Goal: Transaction & Acquisition: Purchase product/service

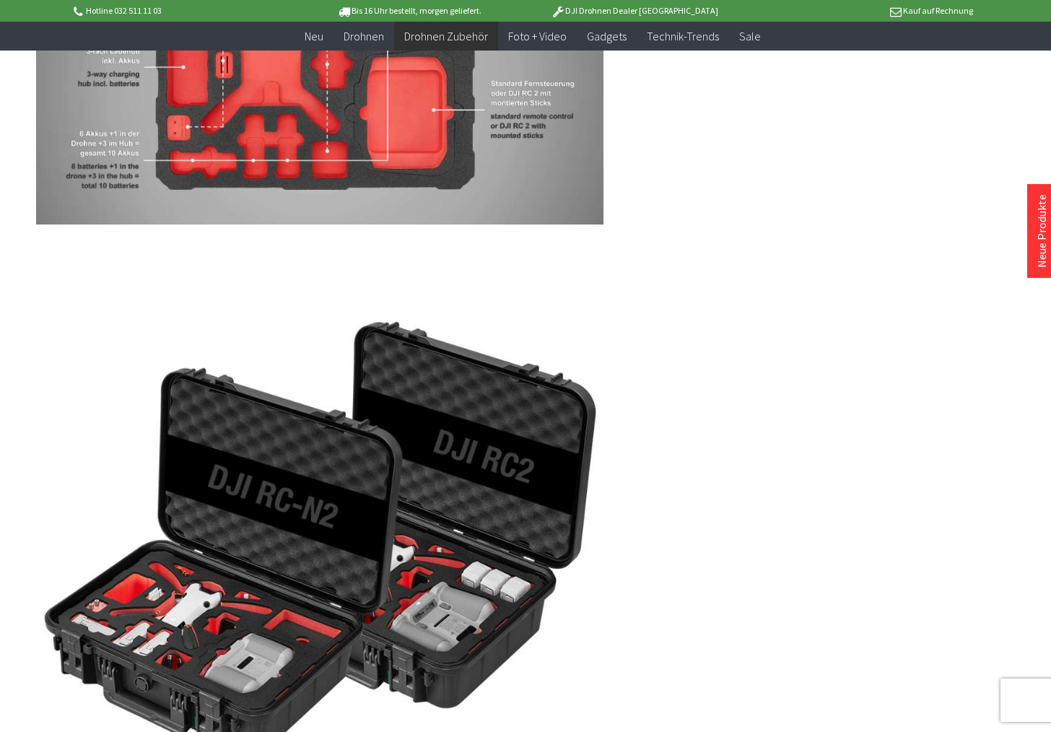
scroll to position [1660, 0]
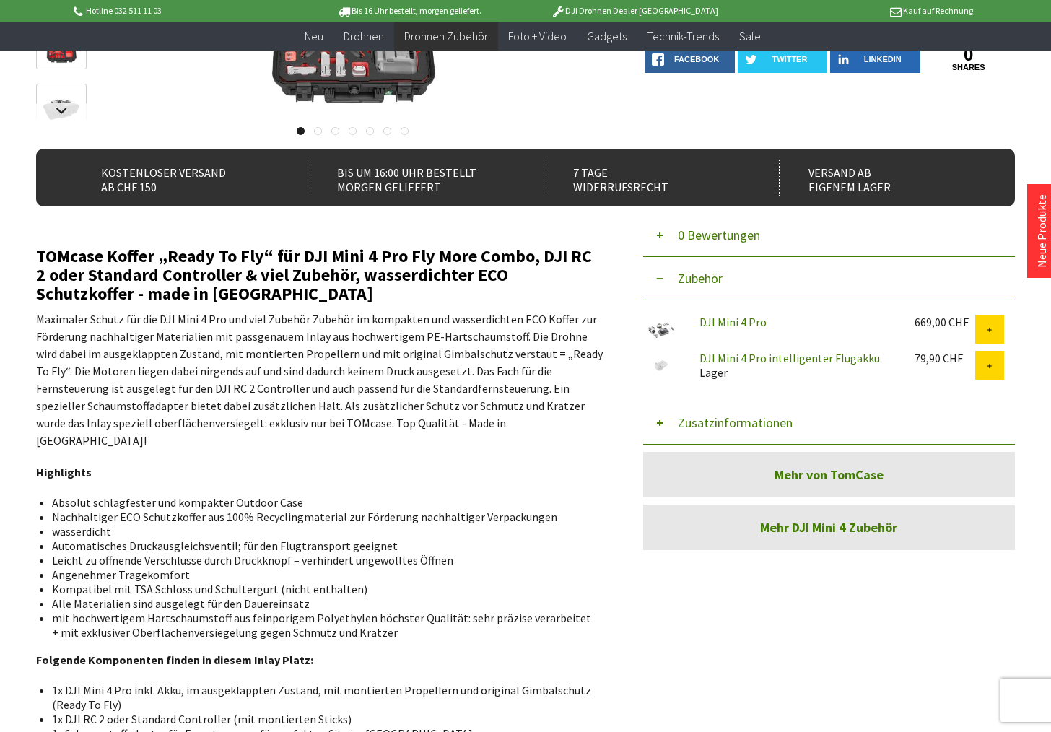
scroll to position [289, 0]
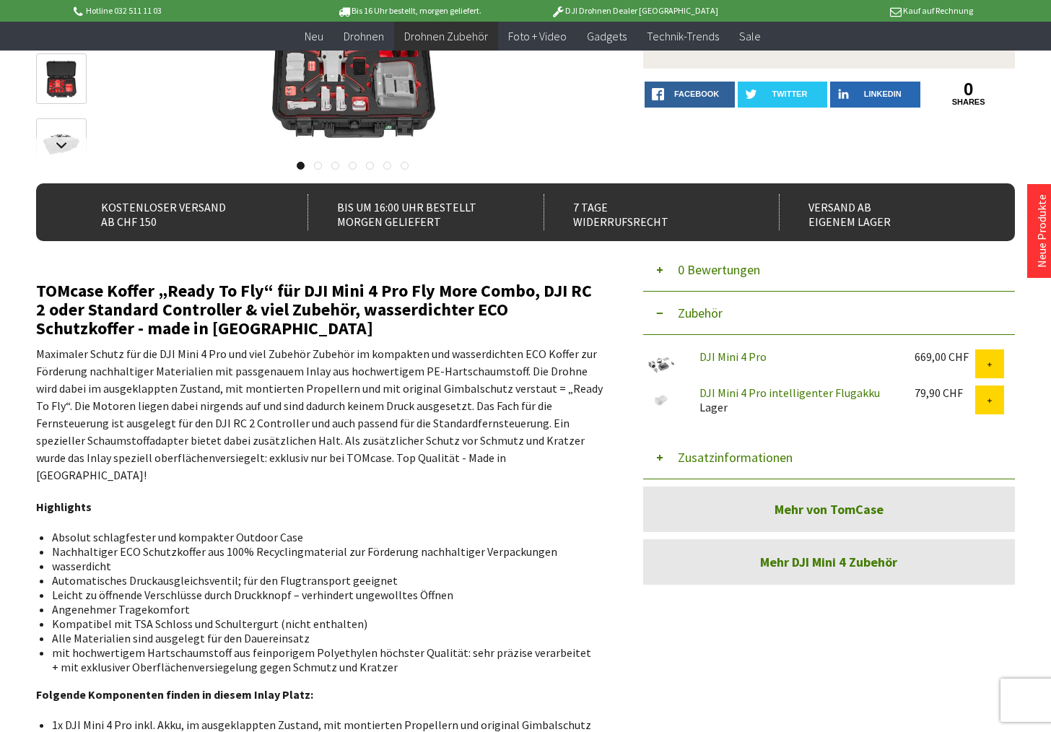
click at [741, 509] on link "Mehr von TomCase" at bounding box center [829, 509] width 372 height 45
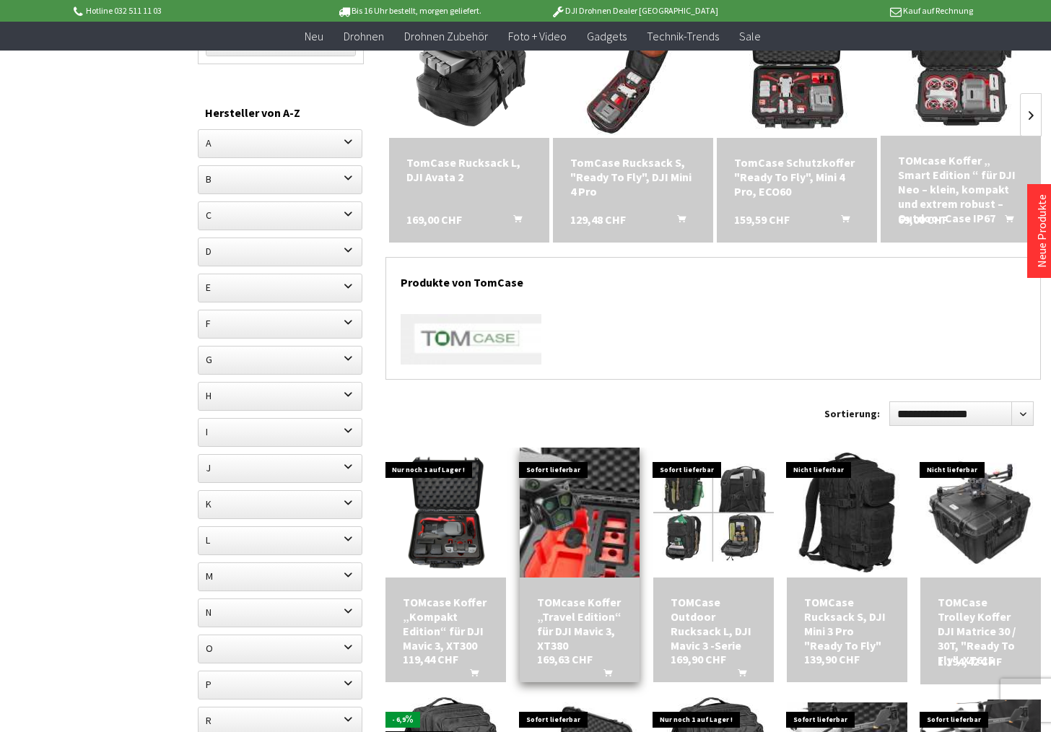
scroll to position [217, 0]
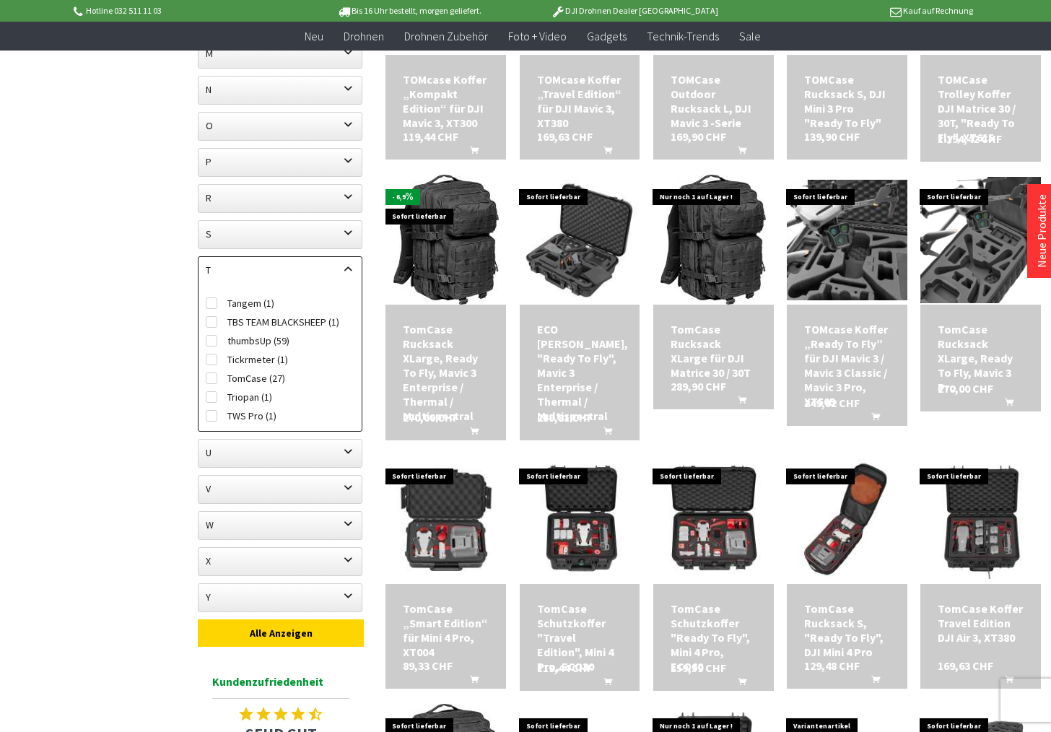
scroll to position [794, 0]
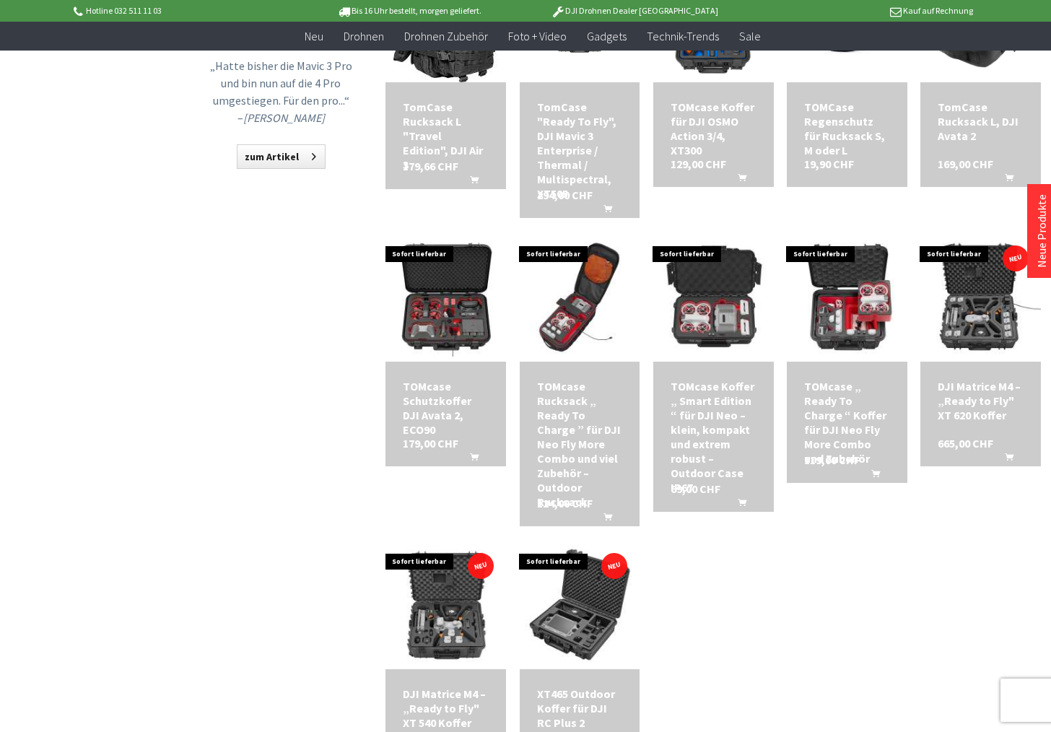
scroll to position [1588, 0]
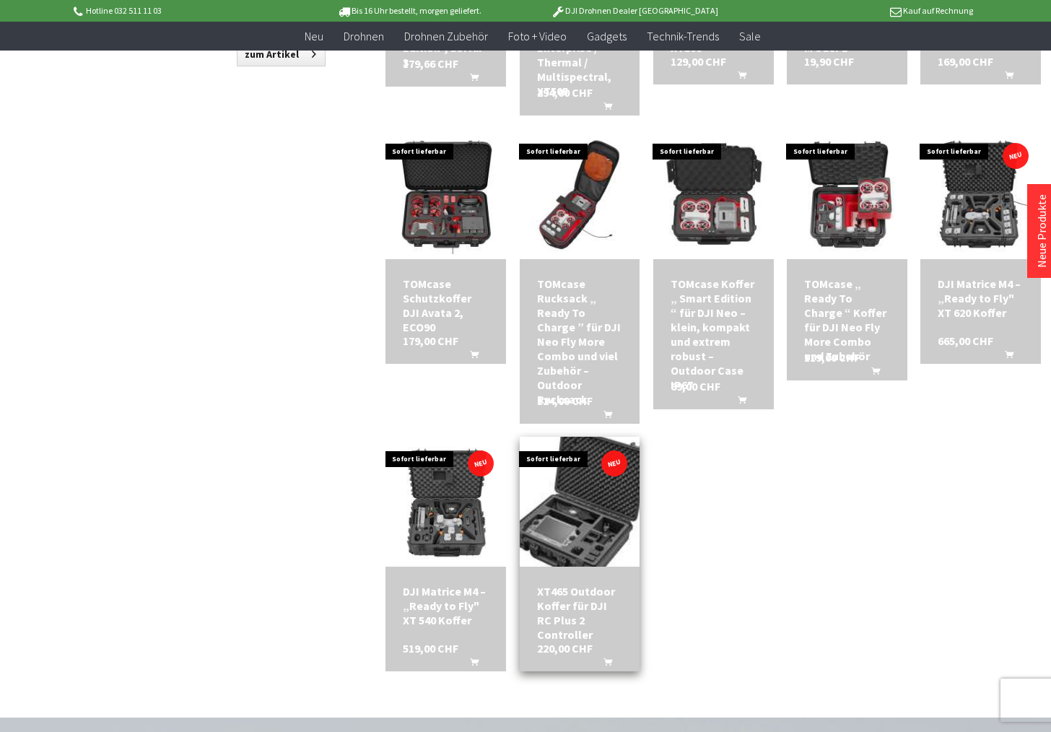
click at [552, 498] on img at bounding box center [579, 502] width 168 height 168
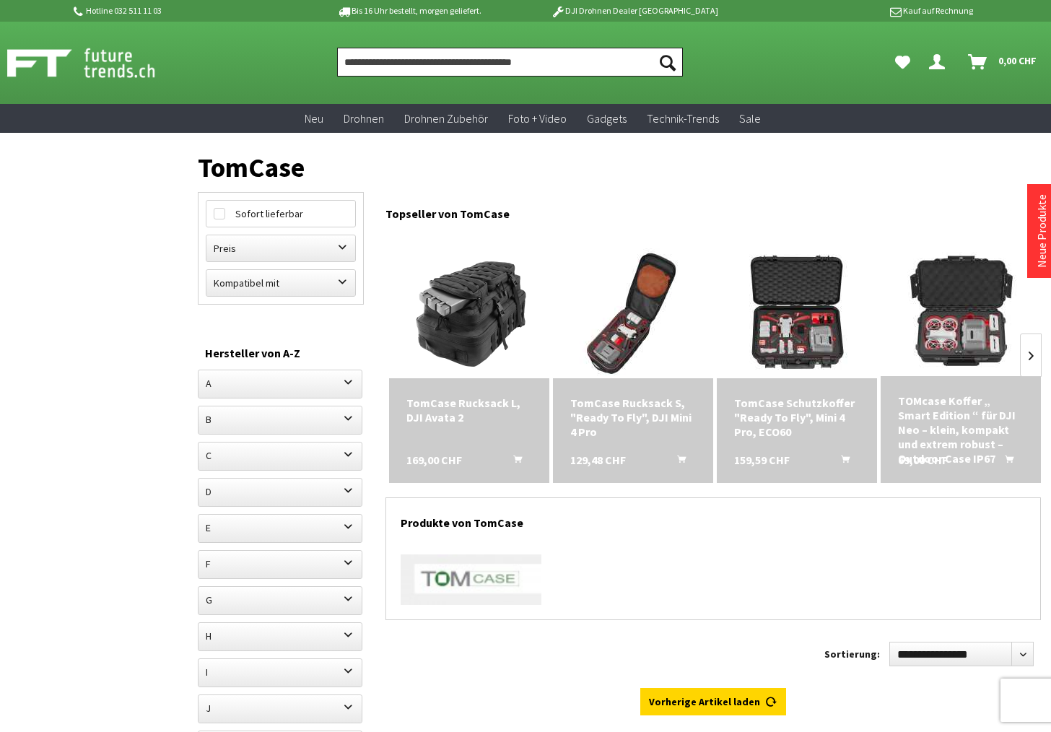
click at [378, 61] on input "Produkt, Marke, Kategorie, EAN, Artikelnummer…" at bounding box center [510, 62] width 346 height 29
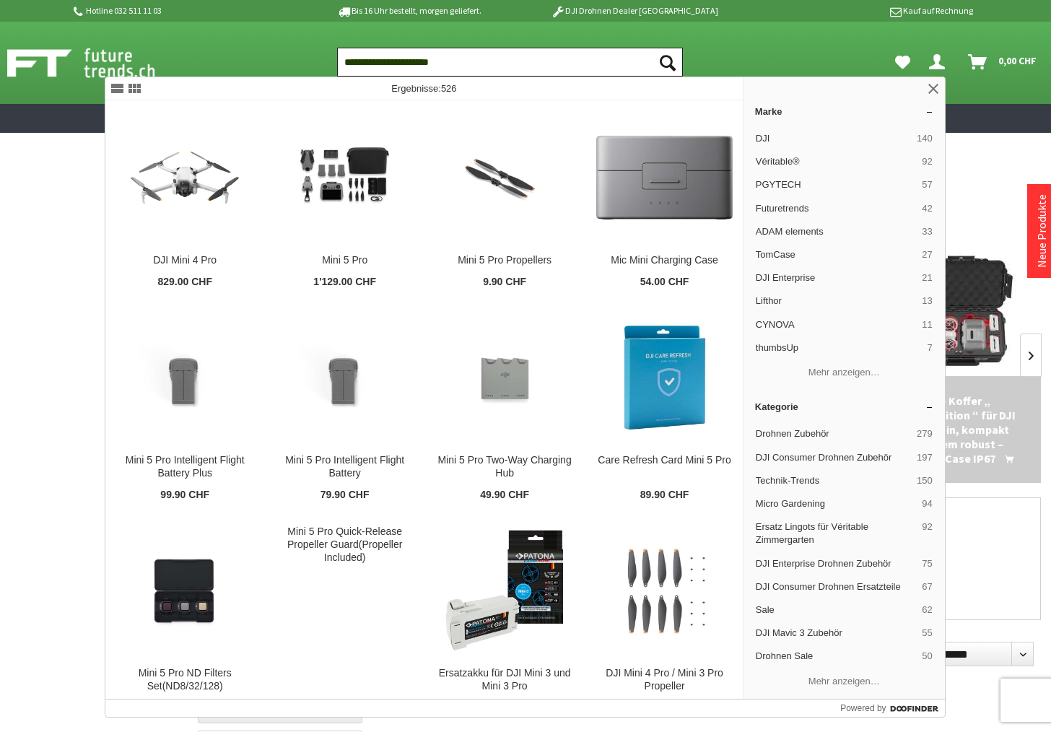
type input "**********"
click at [653, 48] on button "Suchen" at bounding box center [668, 62] width 30 height 29
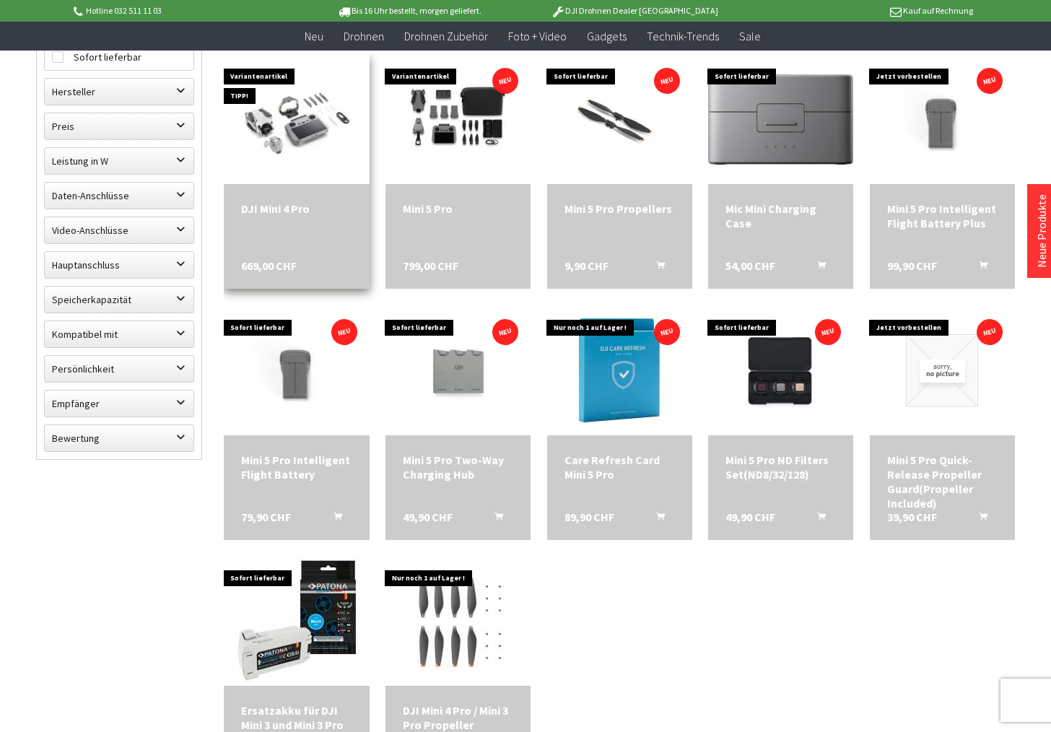
scroll to position [289, 0]
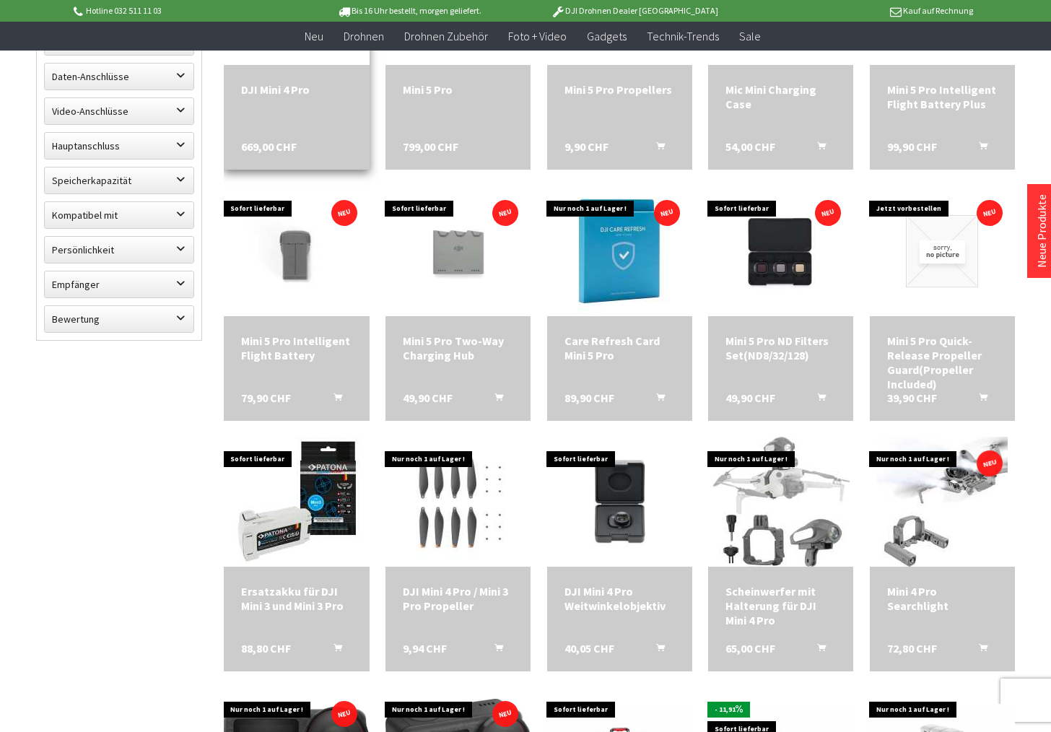
scroll to position [361, 0]
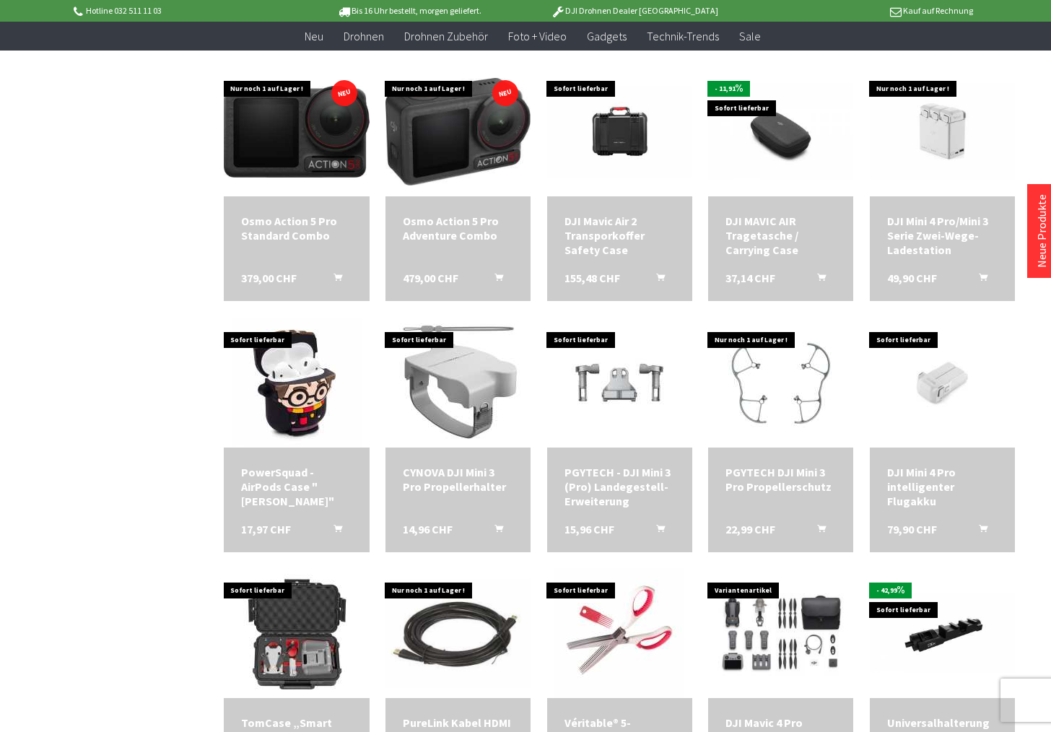
scroll to position [1083, 0]
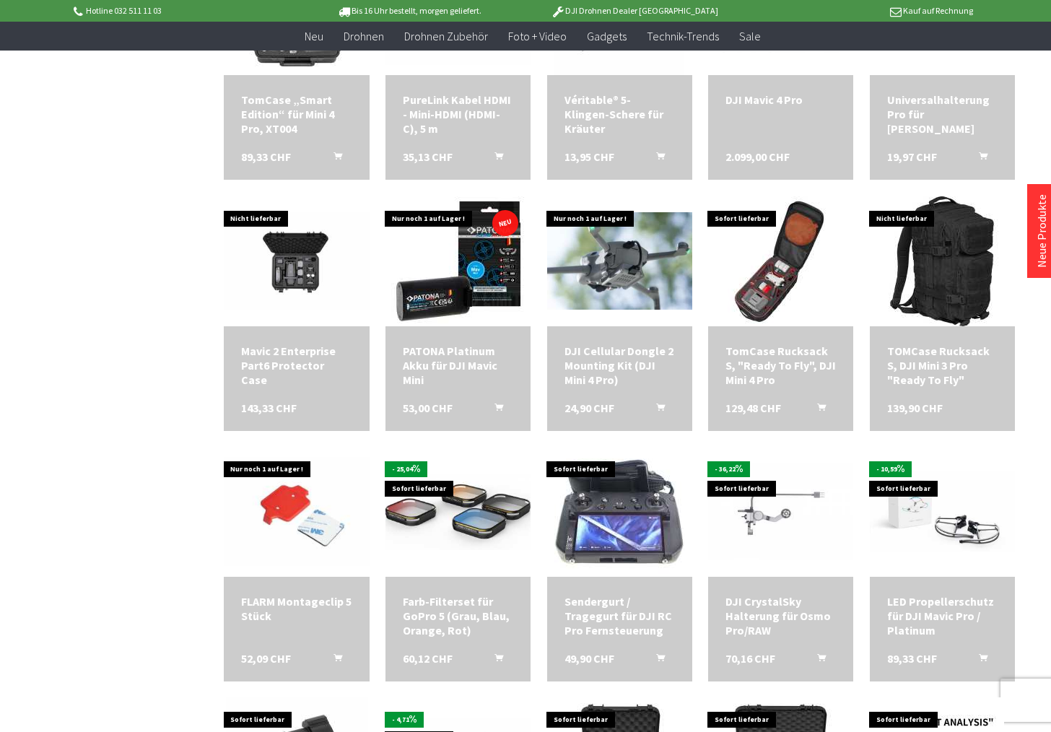
scroll to position [1588, 0]
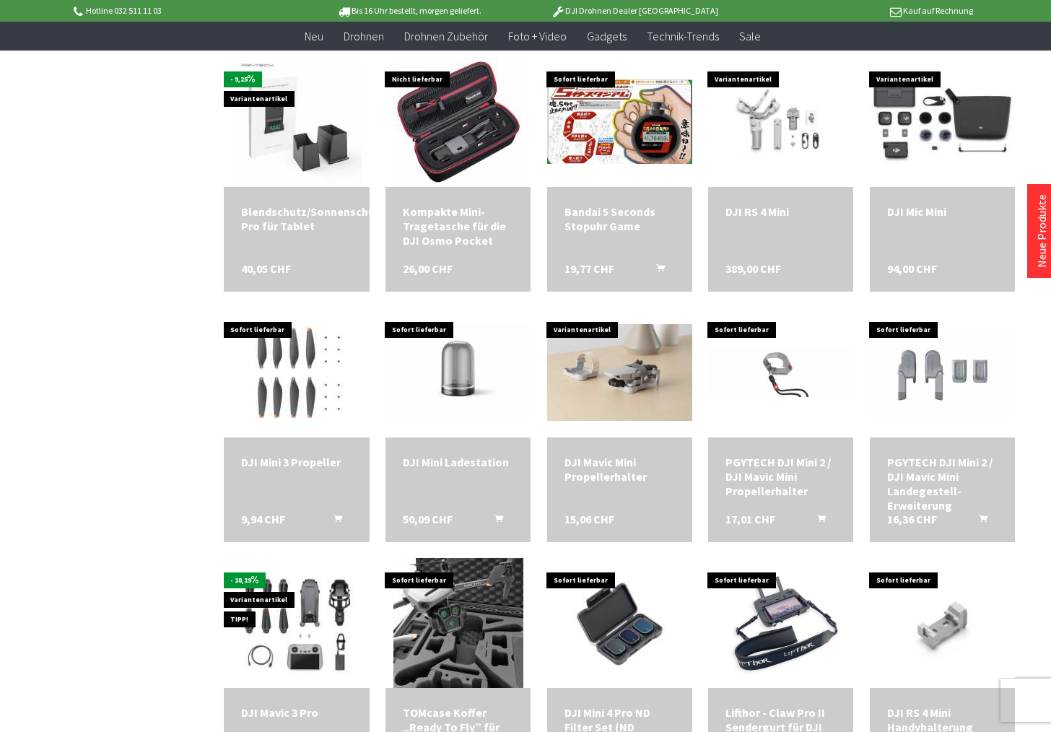
scroll to position [2527, 0]
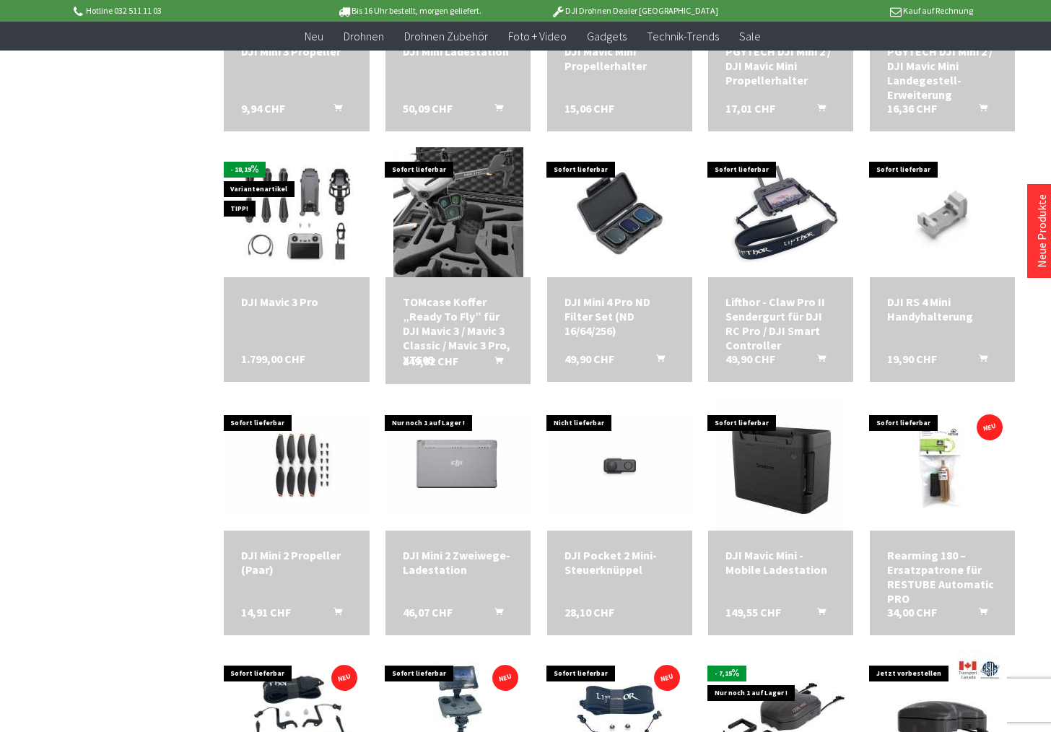
scroll to position [2671, 0]
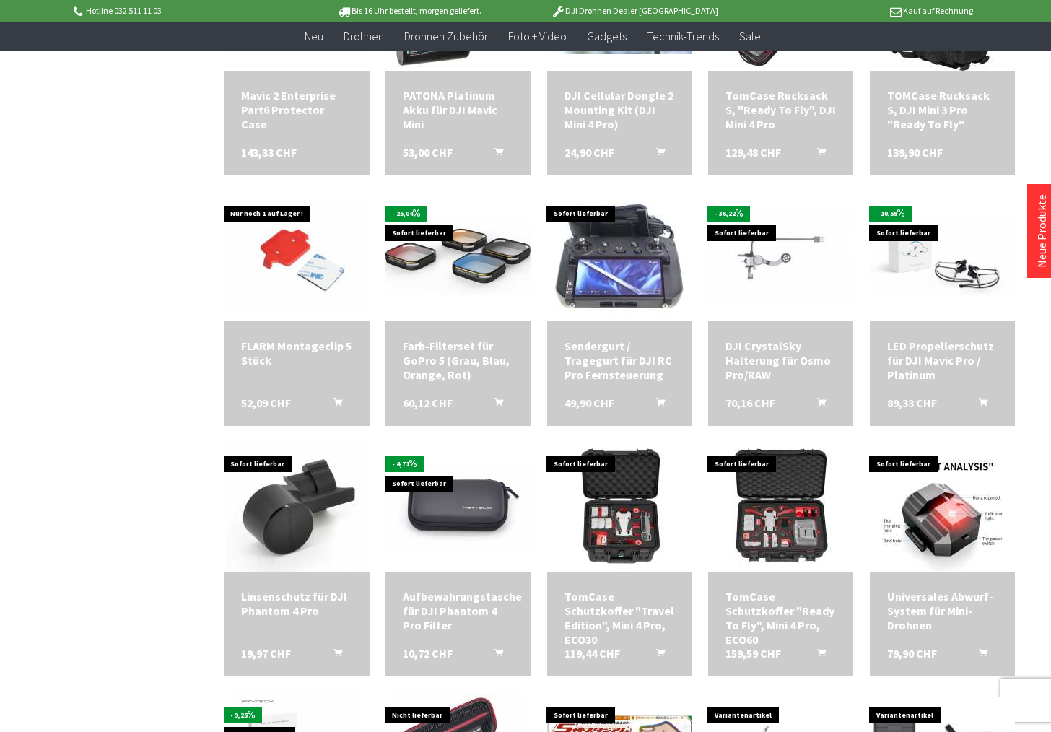
scroll to position [1805, 0]
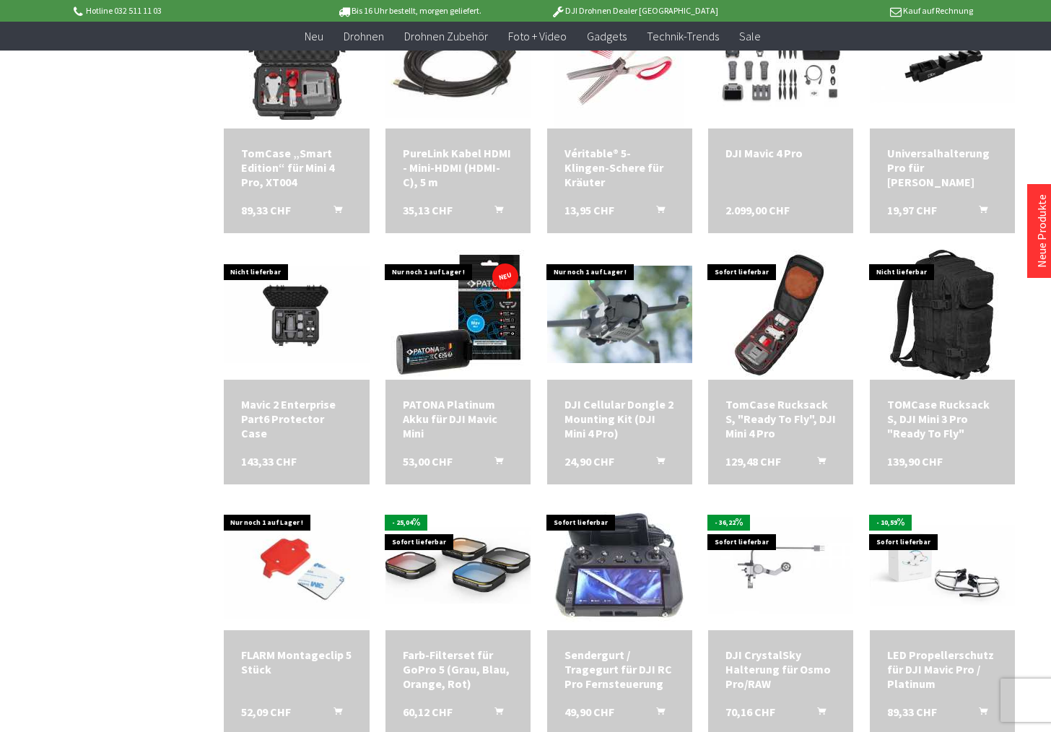
scroll to position [1516, 0]
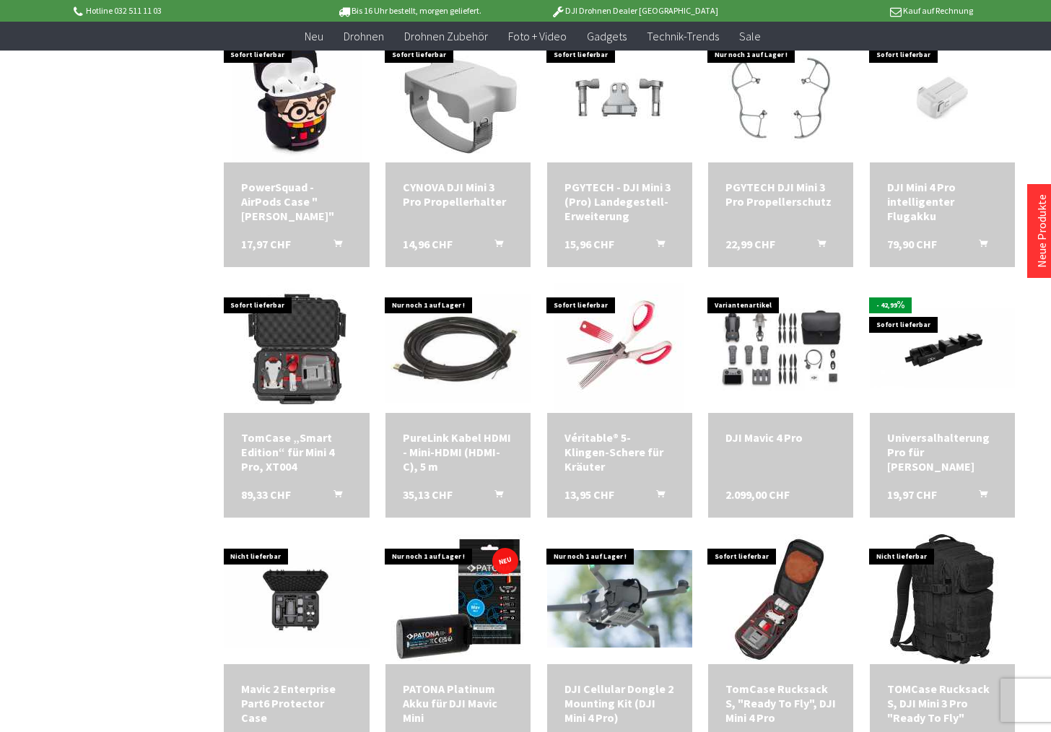
scroll to position [1227, 0]
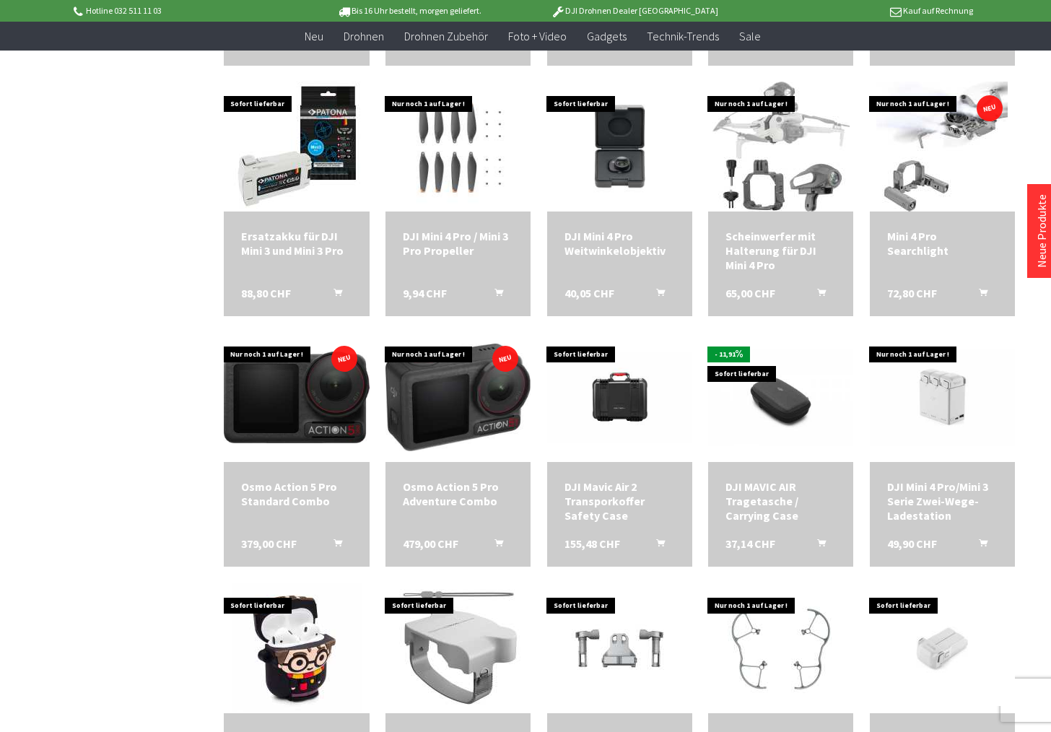
scroll to position [578, 0]
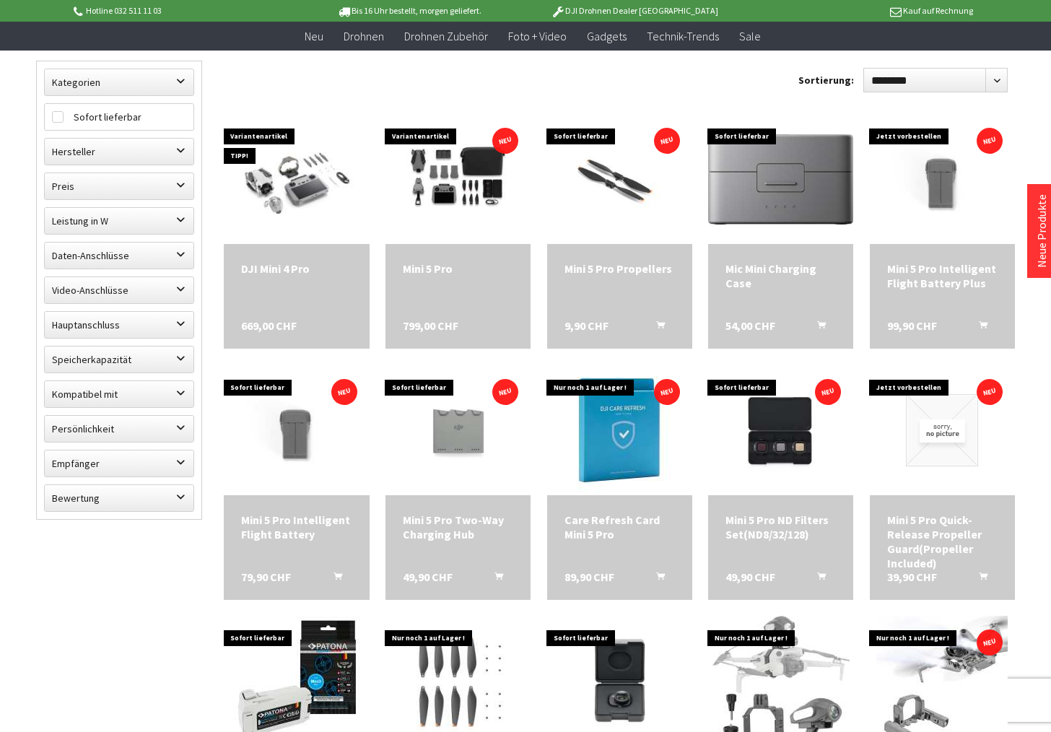
scroll to position [26, 0]
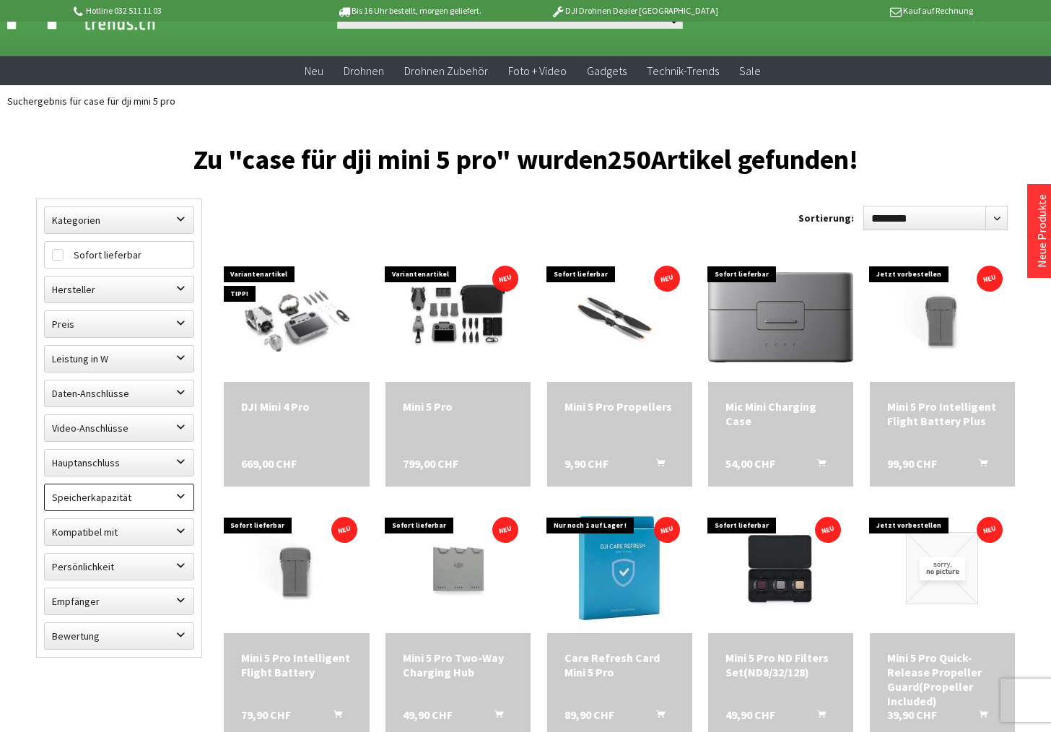
scroll to position [72, 0]
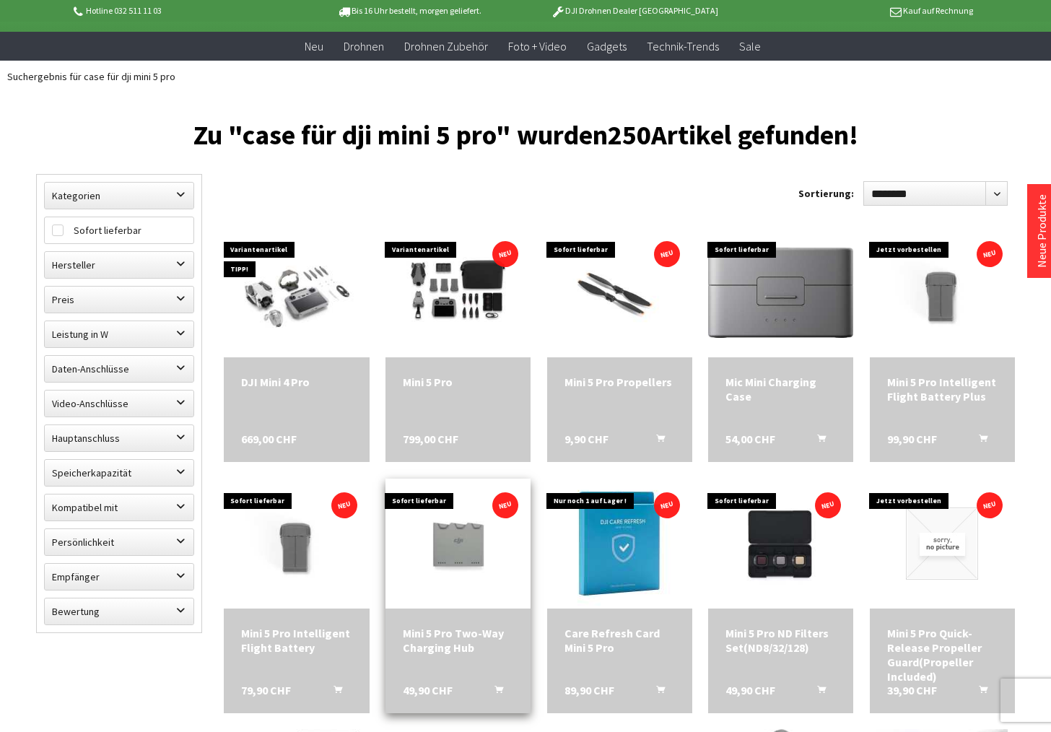
click at [456, 544] on img at bounding box center [458, 543] width 145 height 97
